Goal: Information Seeking & Learning: Learn about a topic

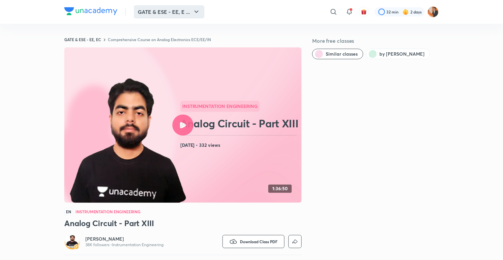
click at [190, 16] on button "GATE & ESE - EE, E ..." at bounding box center [169, 11] width 71 height 13
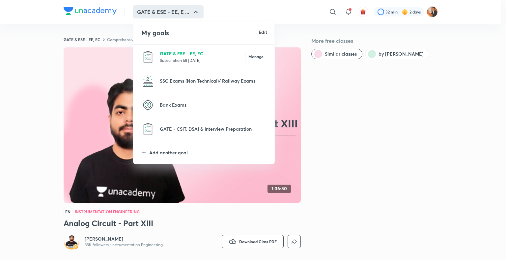
click at [195, 56] on p "GATE & ESE - EE, EC" at bounding box center [202, 53] width 85 height 7
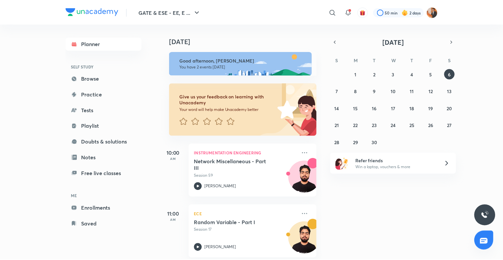
scroll to position [8, 0]
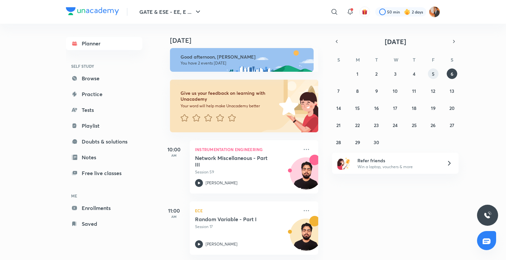
click at [249, 77] on button "5" at bounding box center [433, 74] width 11 height 11
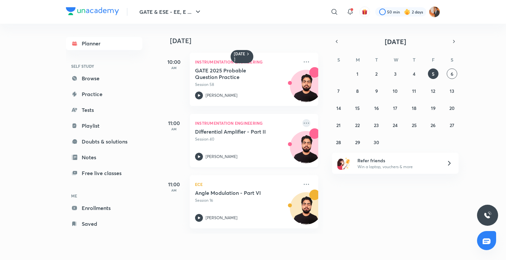
click at [249, 122] on icon at bounding box center [306, 123] width 8 height 8
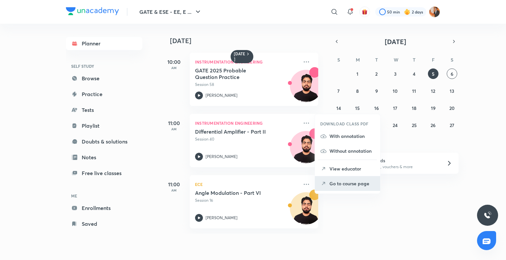
click at [249, 183] on p "Go to course page" at bounding box center [352, 183] width 45 height 7
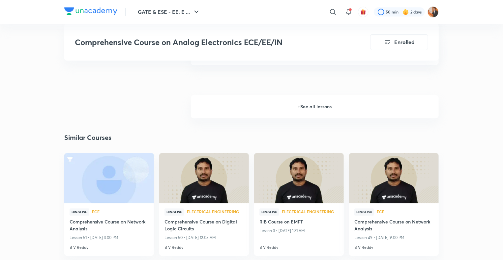
scroll to position [839, 0]
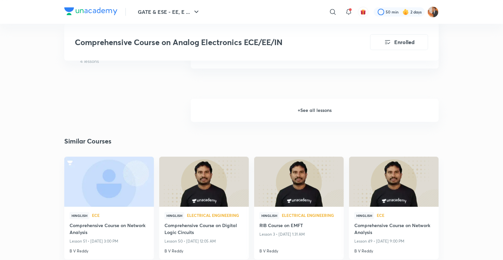
click at [249, 108] on h6 "+ See all lessons" at bounding box center [315, 110] width 248 height 23
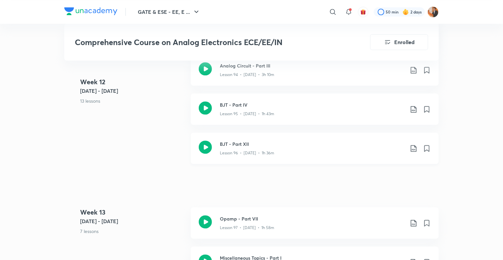
scroll to position [4595, 0]
click at [249, 114] on div "Lesson 95 • [DATE] • 1h 43m" at bounding box center [312, 112] width 185 height 9
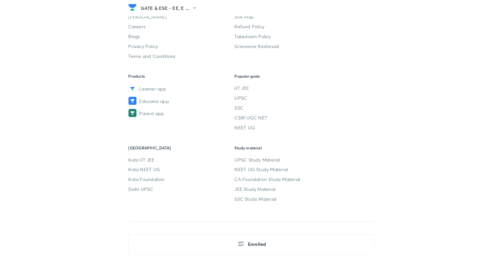
scroll to position [2722, 0]
